Goal: Task Accomplishment & Management: Use online tool/utility

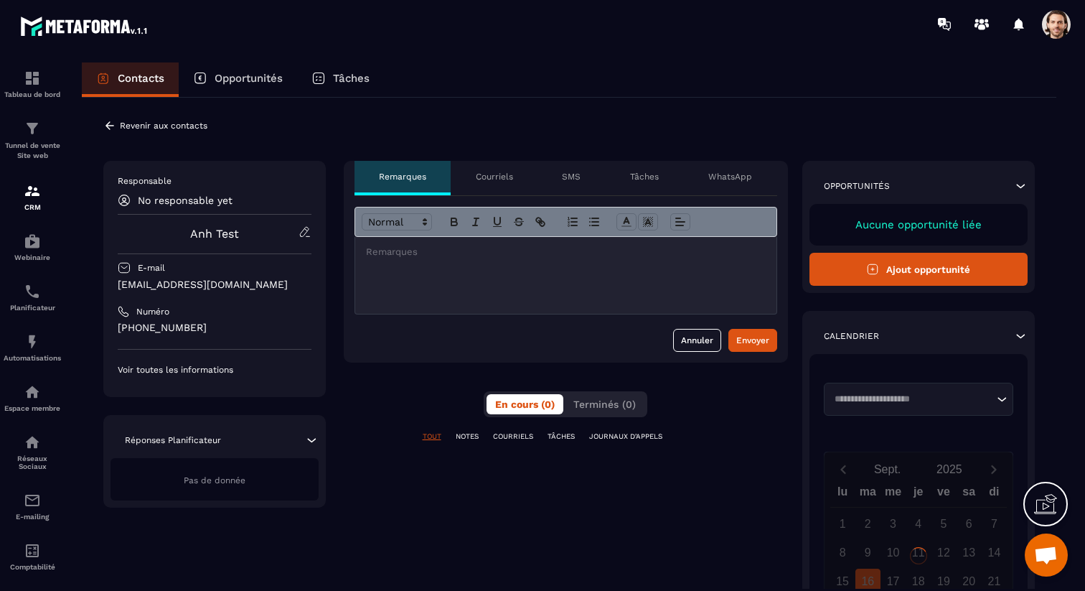
click at [105, 124] on icon at bounding box center [109, 125] width 13 height 13
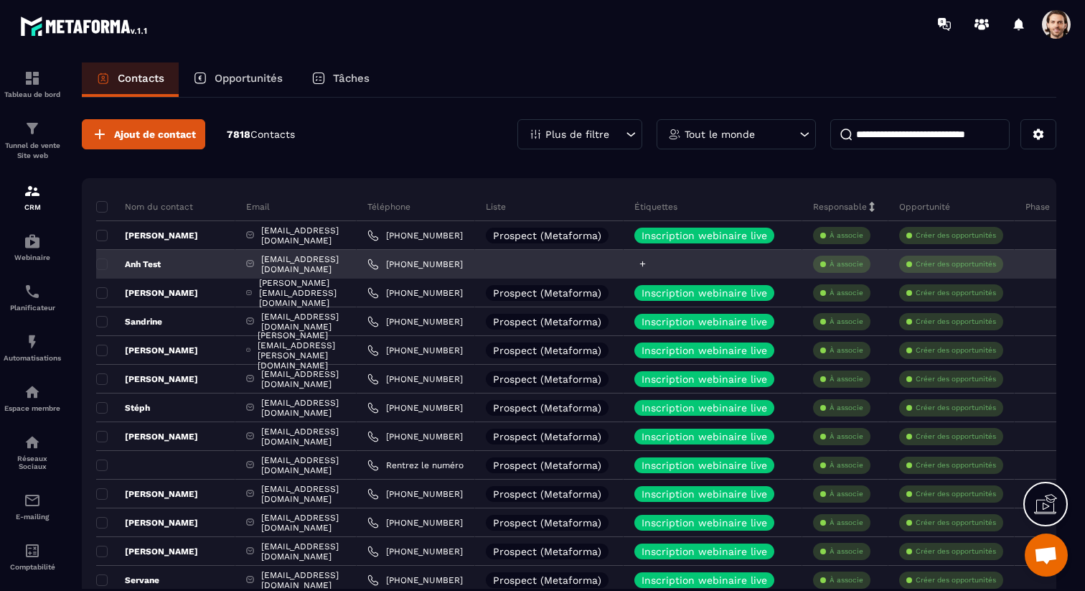
click at [646, 264] on icon at bounding box center [643, 264] width 6 height 6
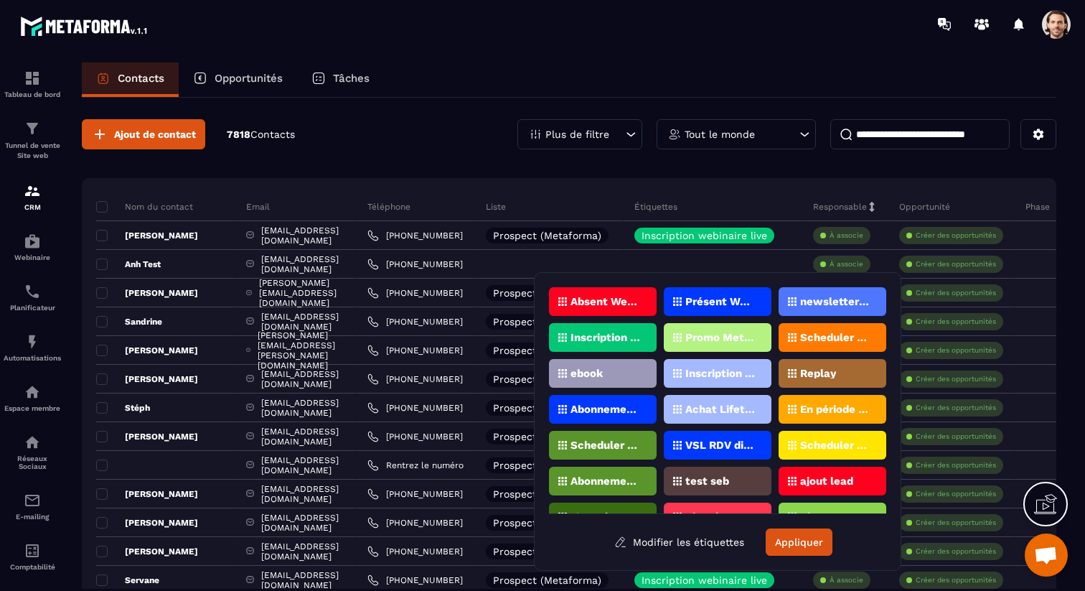
click at [707, 482] on p "test seb" at bounding box center [707, 481] width 44 height 10
click at [802, 545] on button "Appliquer" at bounding box center [799, 541] width 67 height 27
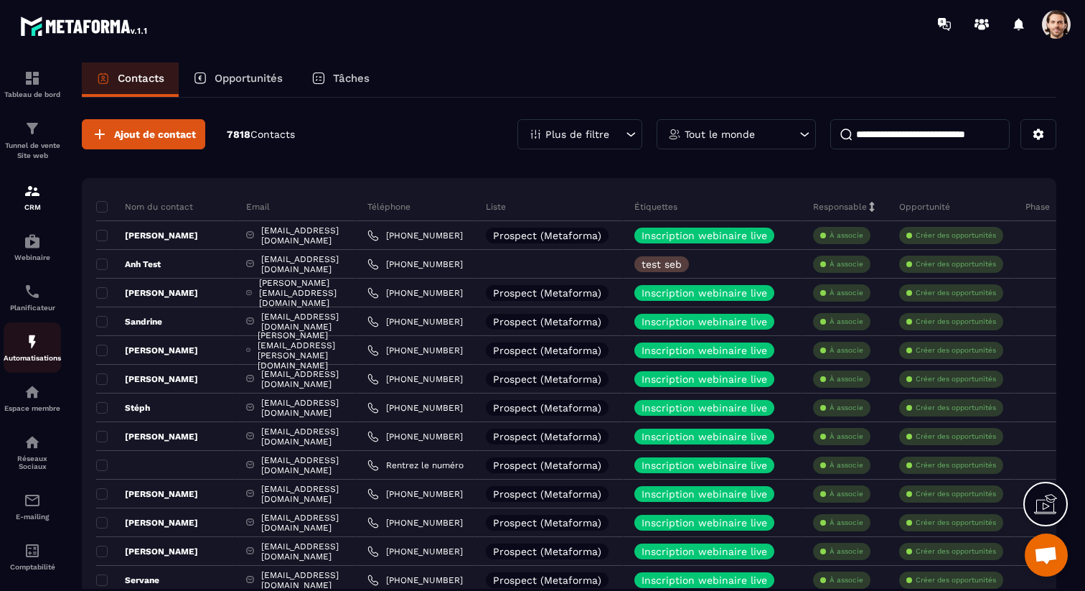
click at [41, 336] on div "Automatisations" at bounding box center [32, 347] width 57 height 29
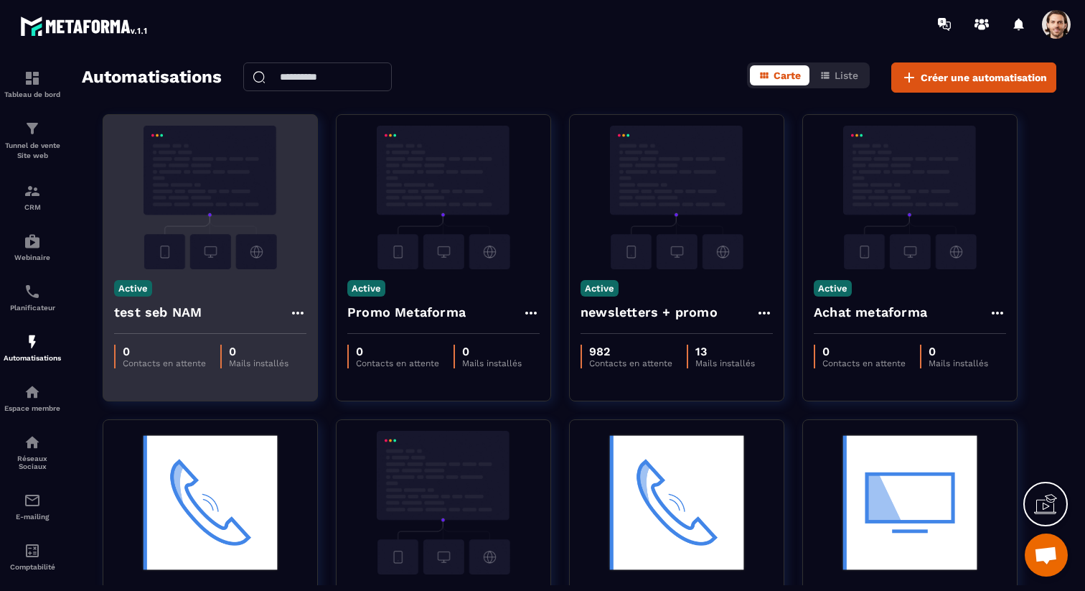
click at [153, 309] on h4 "test seb NAM" at bounding box center [158, 312] width 88 height 20
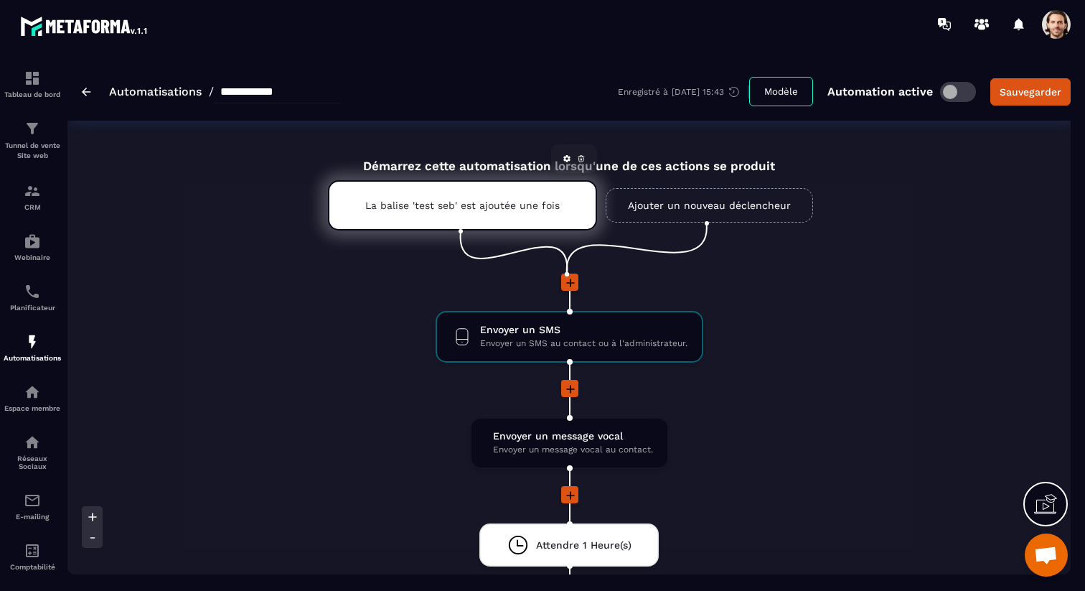
click at [464, 204] on p "La balise 'test seb' est ajoutée une fois" at bounding box center [462, 204] width 194 height 11
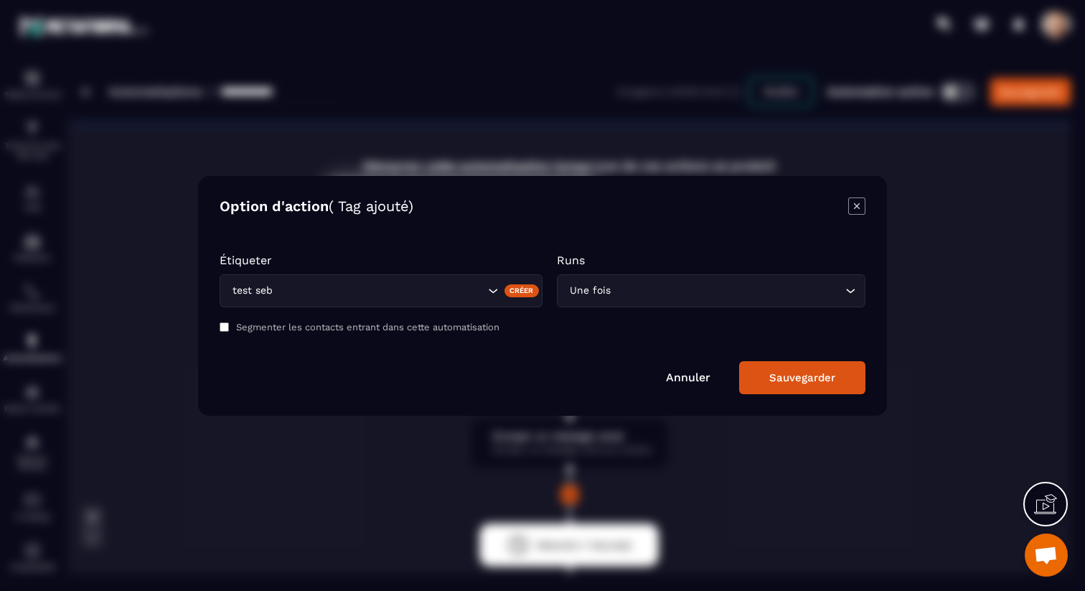
click at [647, 296] on input "Search for option" at bounding box center [727, 291] width 228 height 16
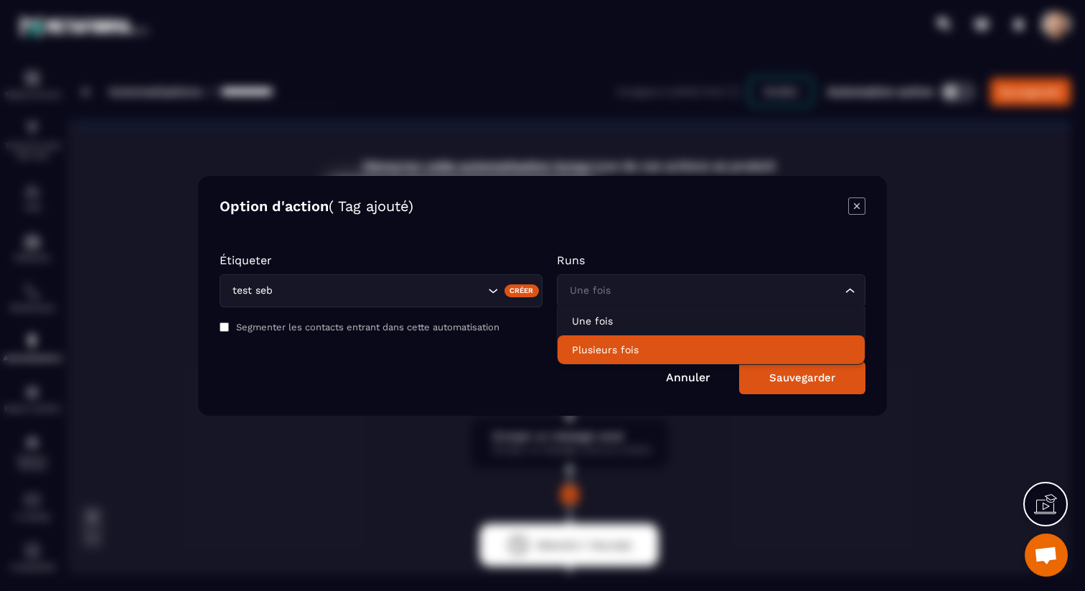
click at [644, 339] on li "Plusieurs fois" at bounding box center [711, 349] width 307 height 29
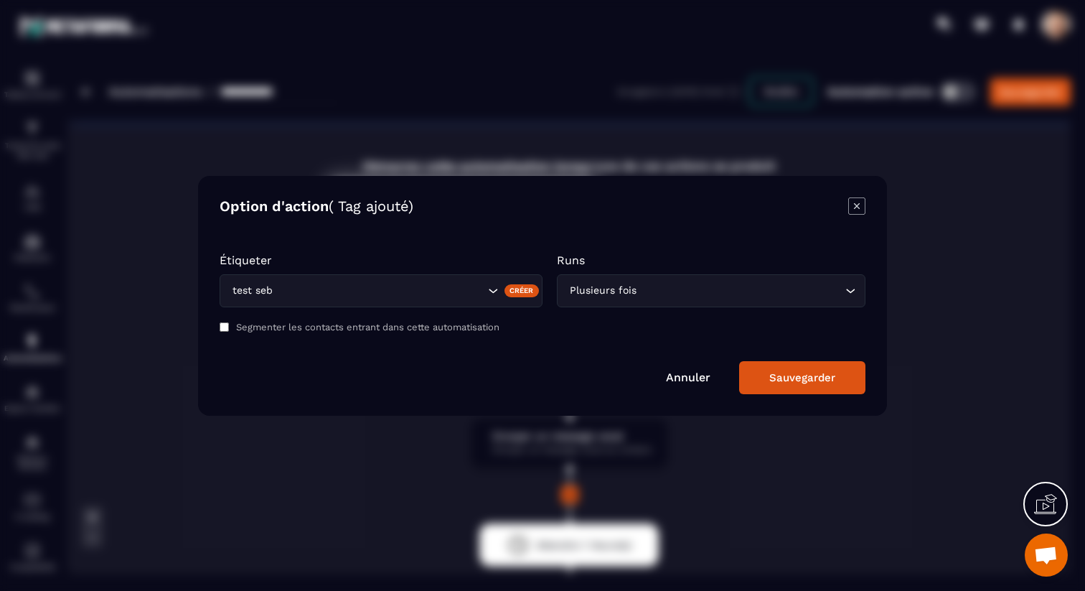
click at [792, 381] on div "Sauvegarder" at bounding box center [802, 377] width 66 height 13
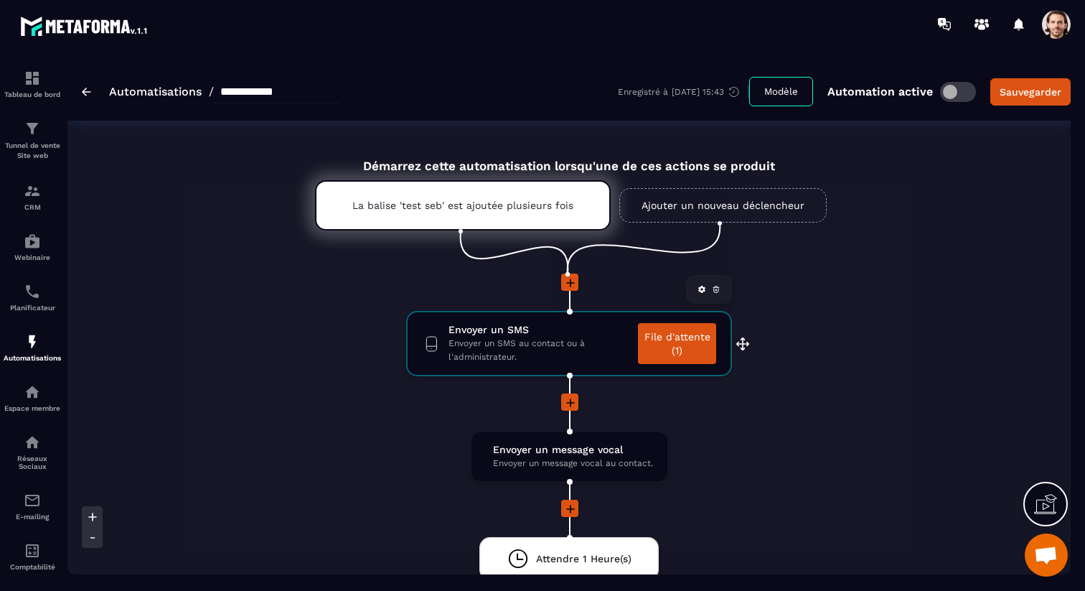
click at [677, 346] on link "File d'attente (1)" at bounding box center [677, 343] width 78 height 41
